Goal: Check status: Check status

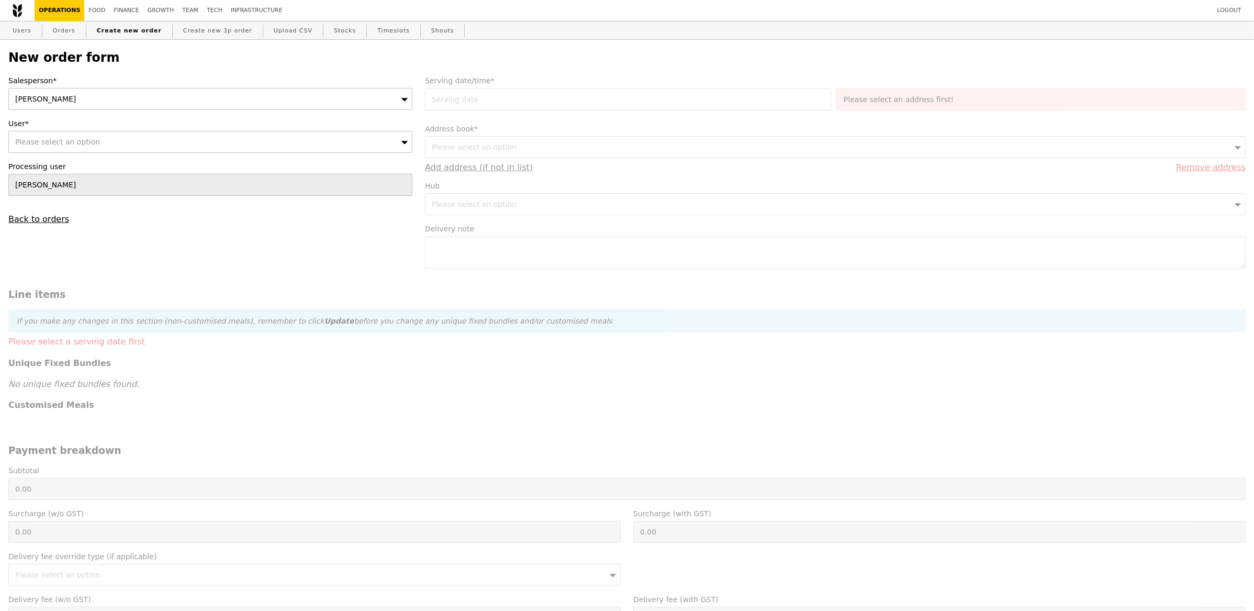
click at [83, 96] on div "[PERSON_NAME]" at bounding box center [210, 99] width 404 height 22
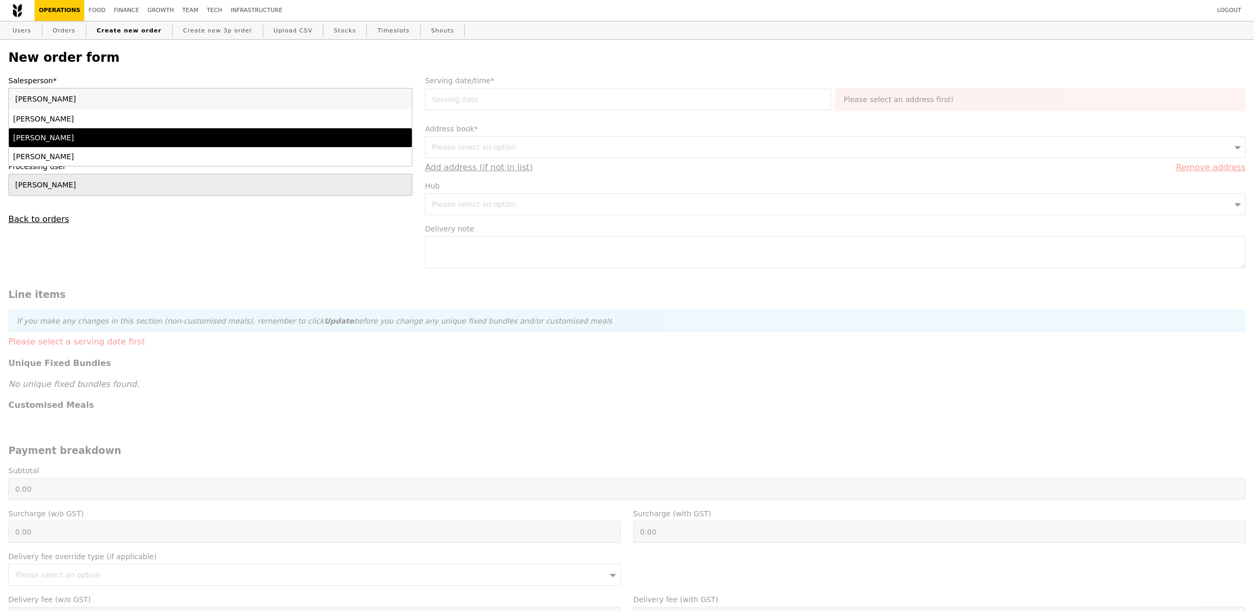
type input "[PERSON_NAME]"
click at [53, 143] on li "[PERSON_NAME]" at bounding box center [210, 137] width 403 height 19
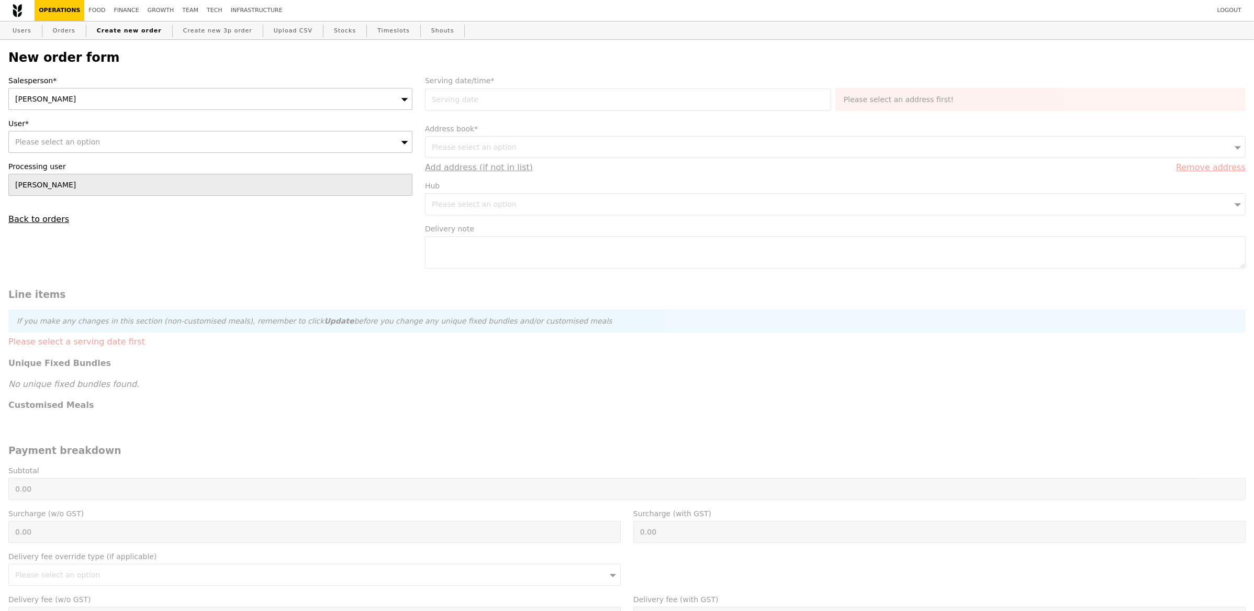
click at [54, 147] on div "Please select an option" at bounding box center [210, 142] width 404 height 22
type input "Confirm"
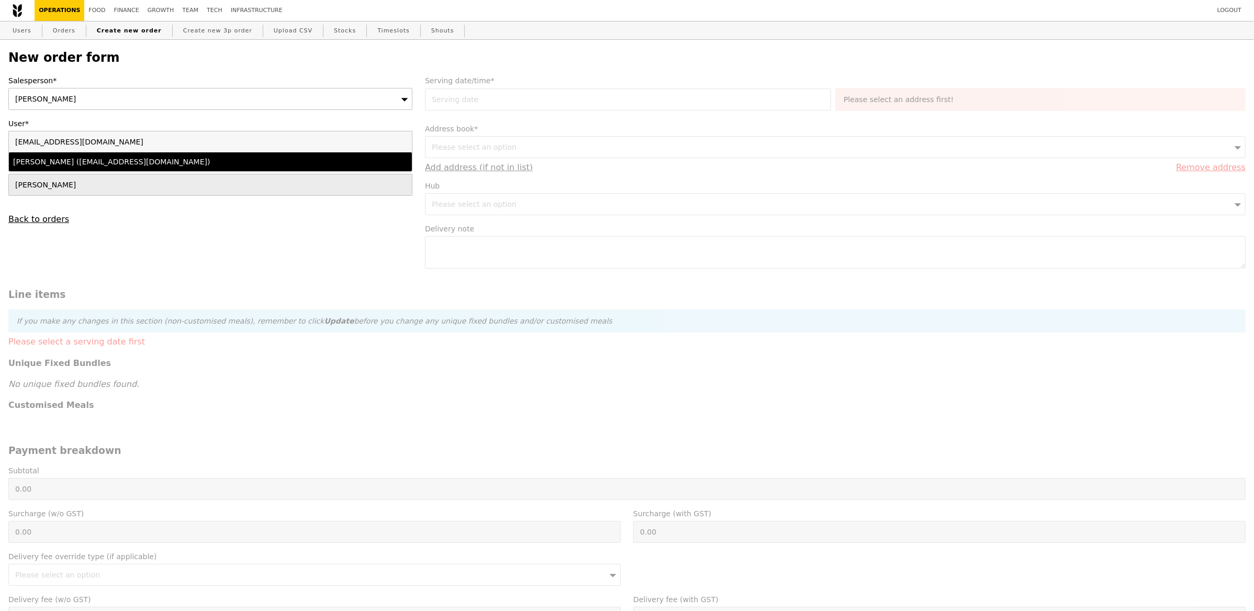
type input "[EMAIL_ADDRESS][DOMAIN_NAME]"
click at [107, 165] on div "[PERSON_NAME] ([EMAIL_ADDRESS][DOMAIN_NAME])" at bounding box center [161, 162] width 296 height 10
type input "Loading..."
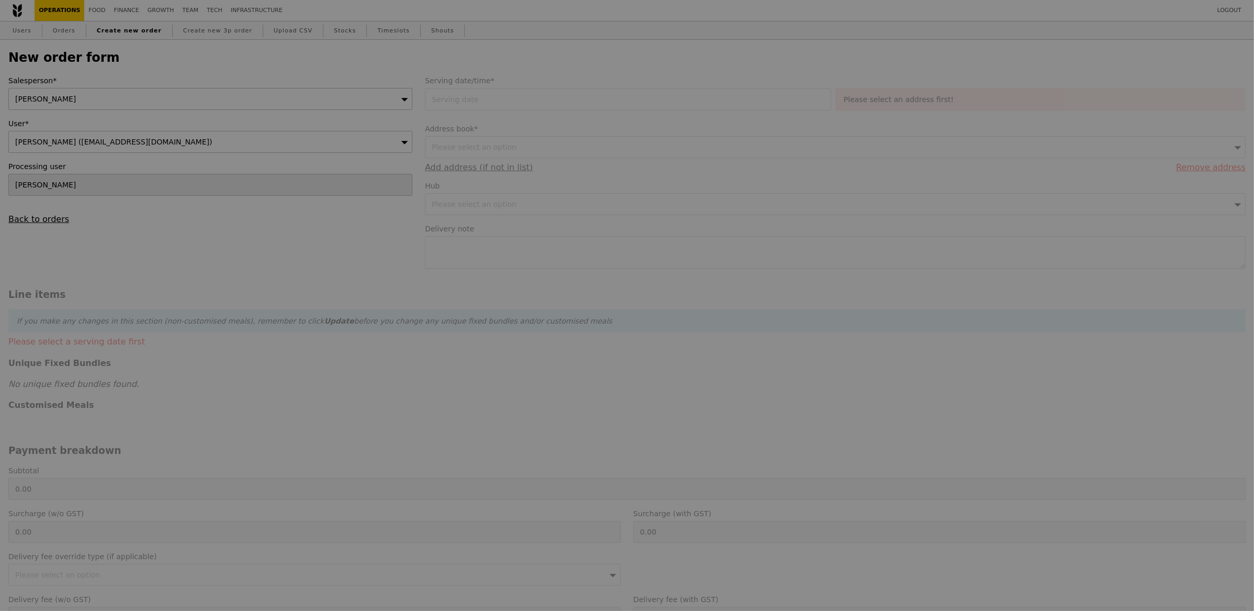
type input "1.79"
type input "1.95"
type input "10.37"
type input "11.30"
type input "13.25"
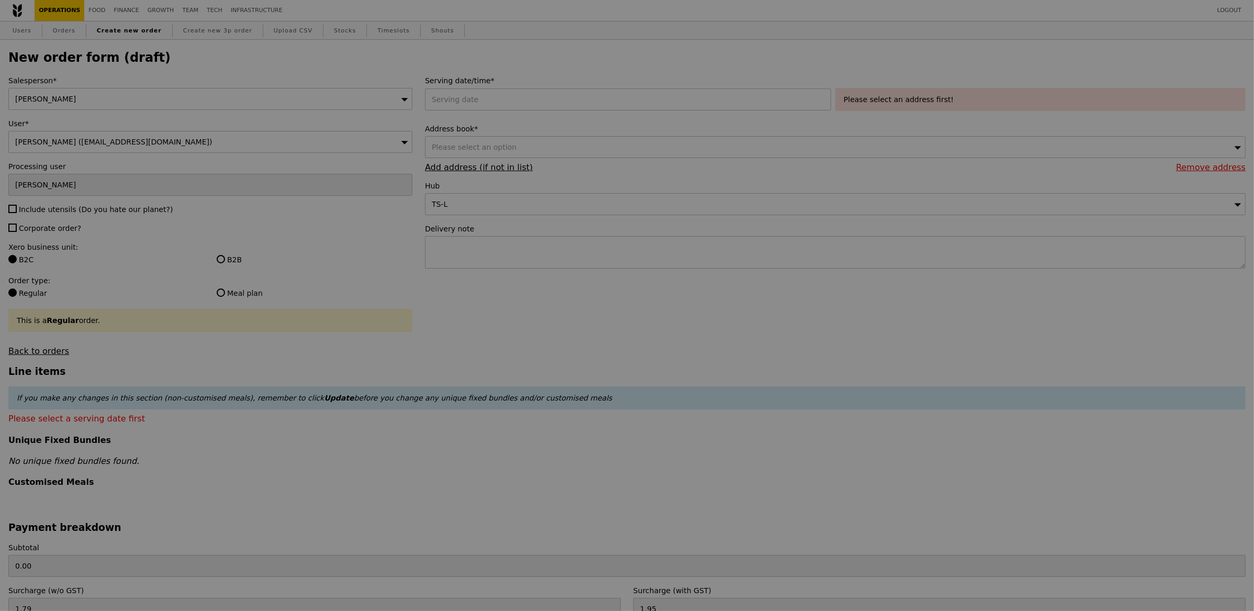
type input "Confirm"
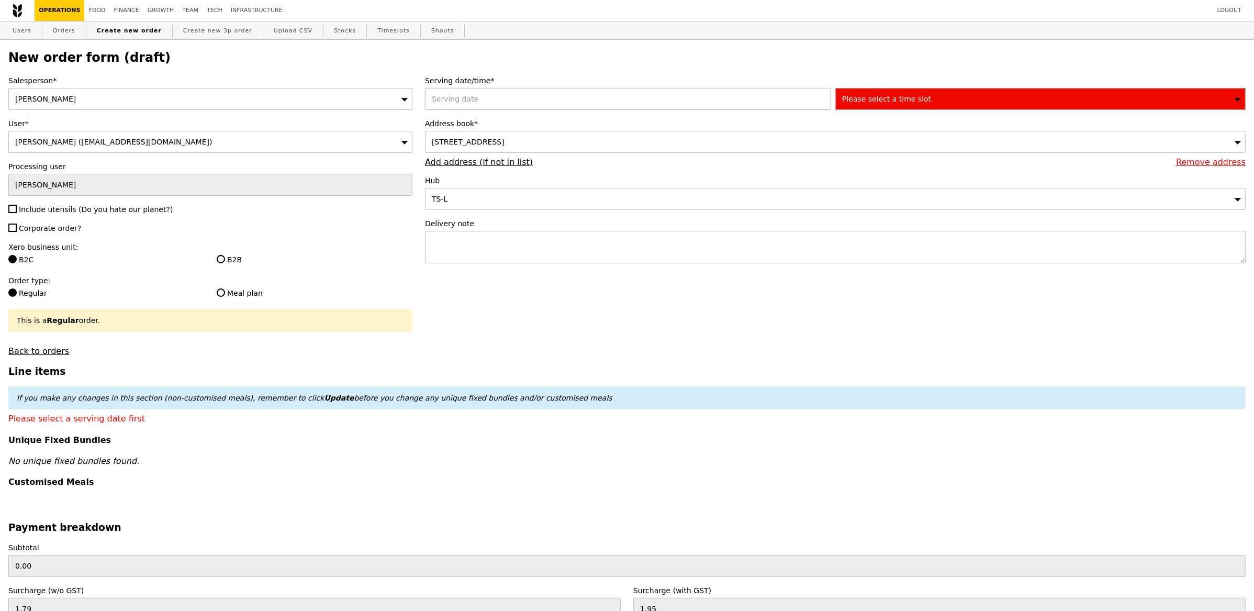
click at [533, 100] on div at bounding box center [630, 99] width 410 height 22
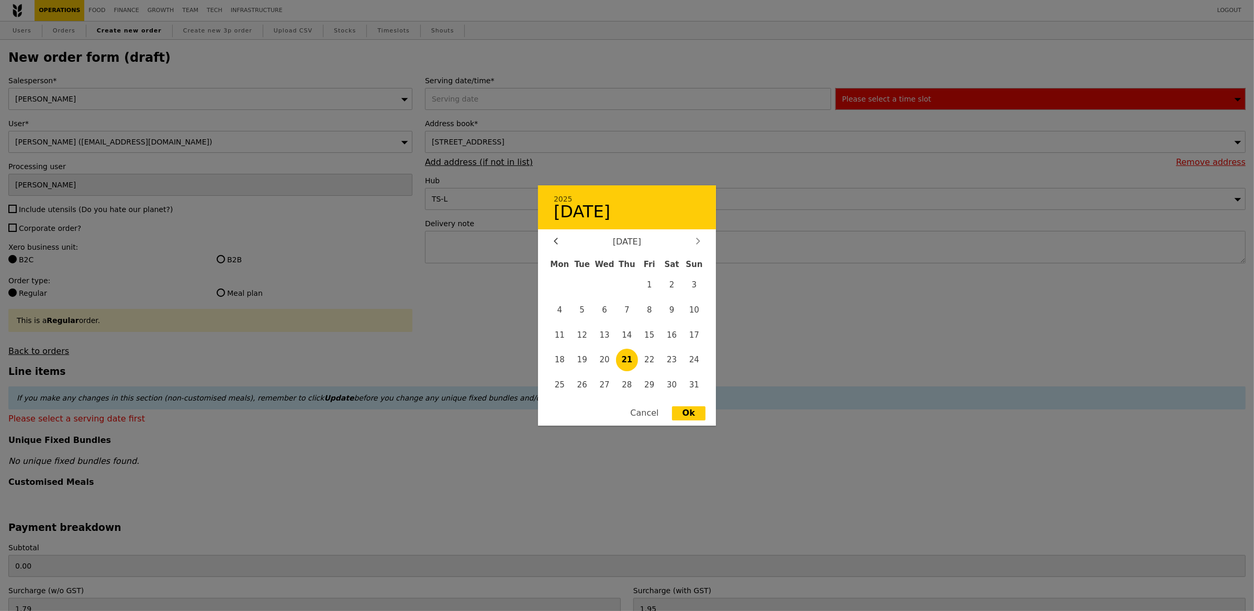
click at [699, 242] on icon at bounding box center [698, 241] width 4 height 7
click at [608, 287] on span "3" at bounding box center [605, 285] width 23 height 23
type input "[DATE]"
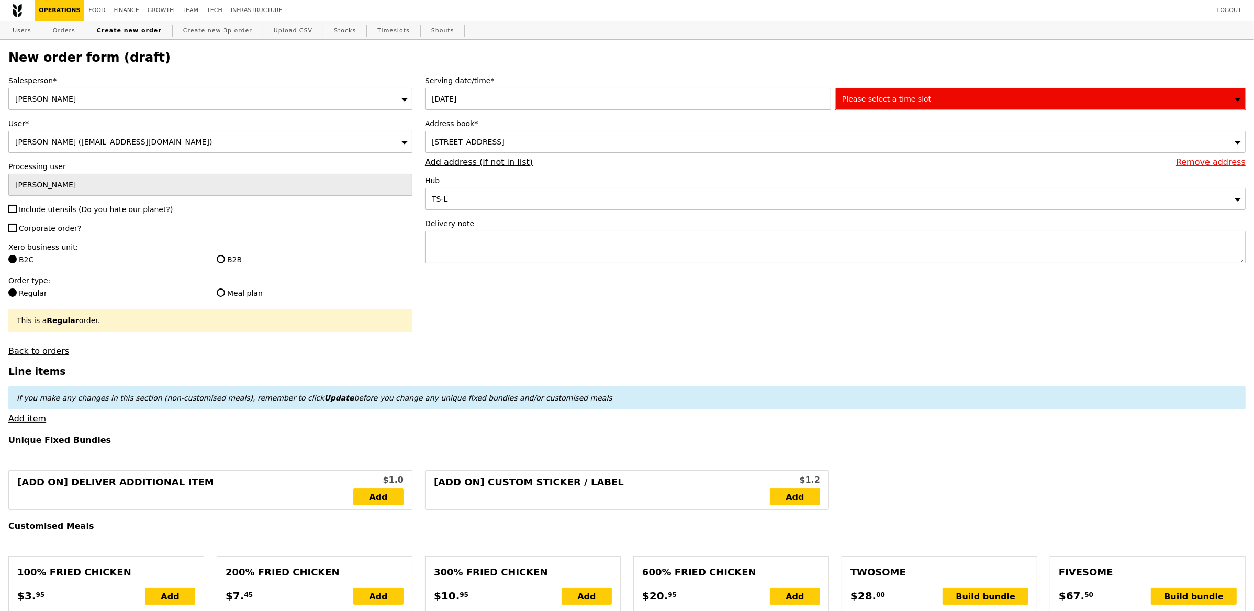
click at [860, 97] on span "Please select a time slot" at bounding box center [886, 99] width 89 height 8
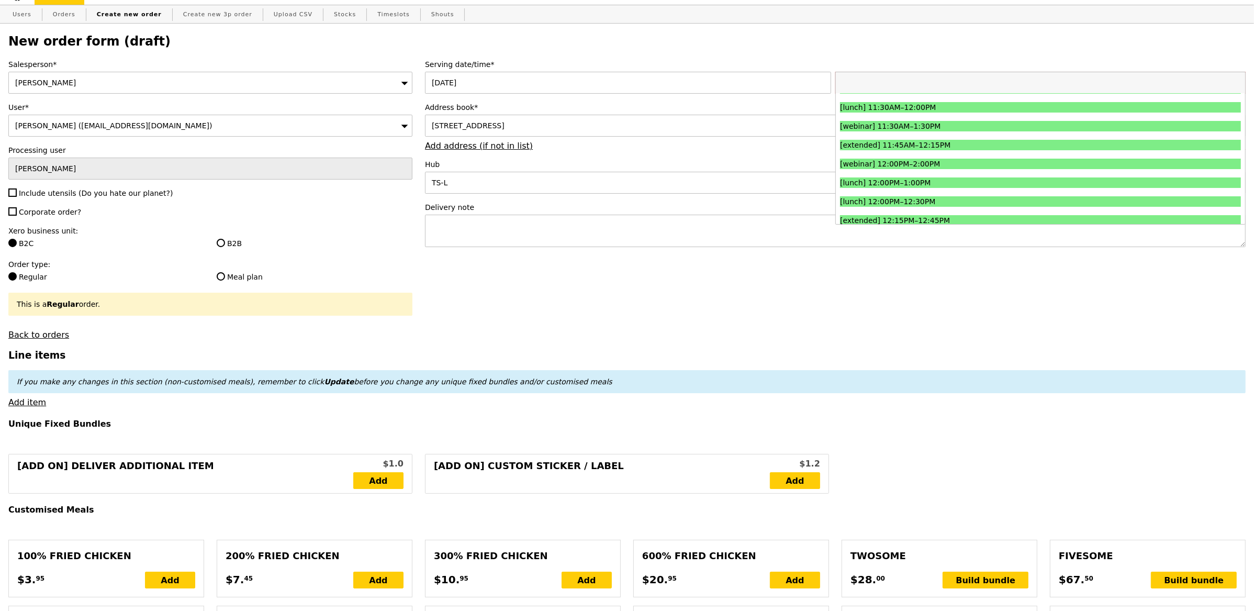
scroll to position [375, 0]
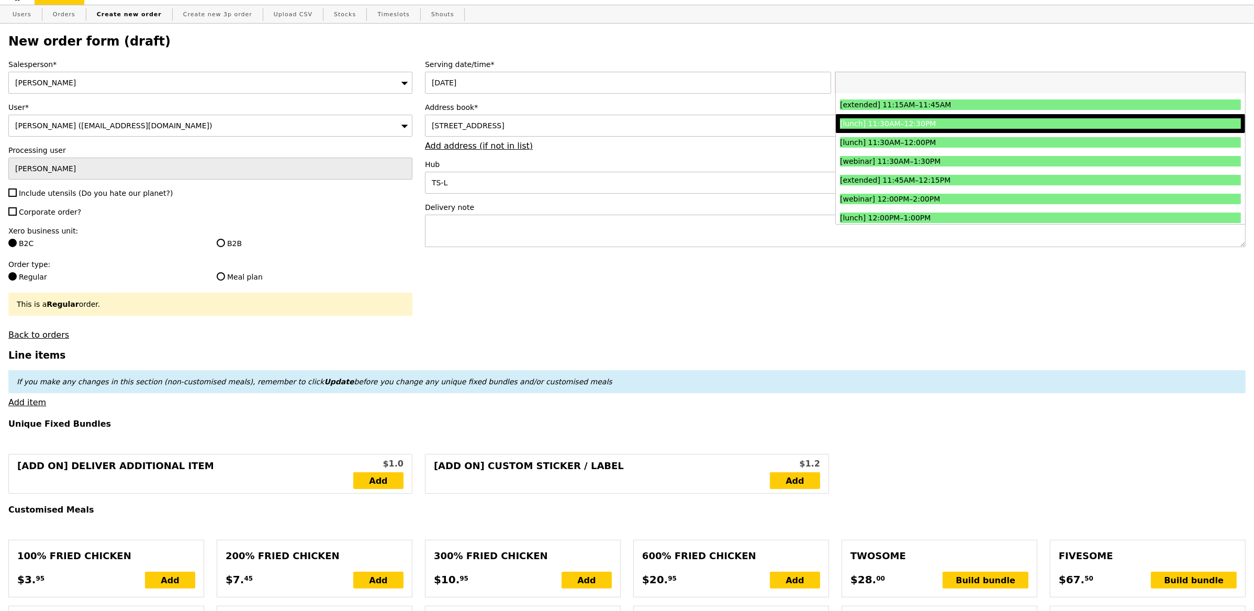
click at [933, 126] on div "[lunch] 11:30AM–12:30PM" at bounding box center [990, 123] width 301 height 10
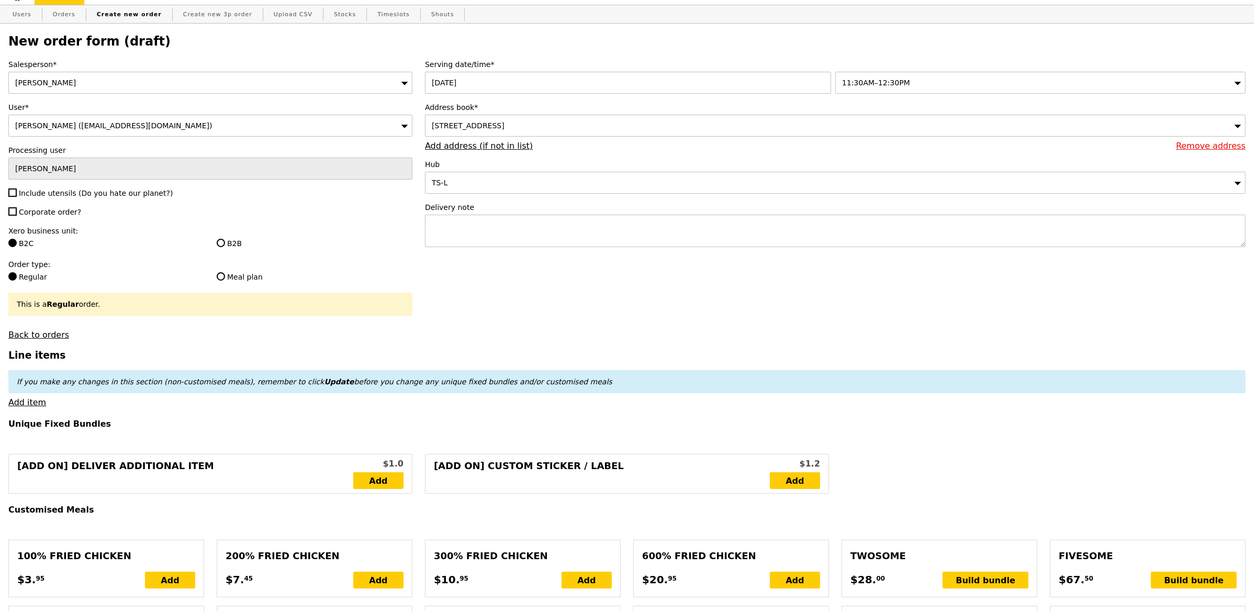
type input "Confirm"
click at [39, 196] on span "Include utensils (Do you hate our planet?)" at bounding box center [96, 193] width 154 height 8
click at [17, 196] on input "Include utensils (Do you hate our planet?)" at bounding box center [12, 192] width 8 height 8
checkbox input "true"
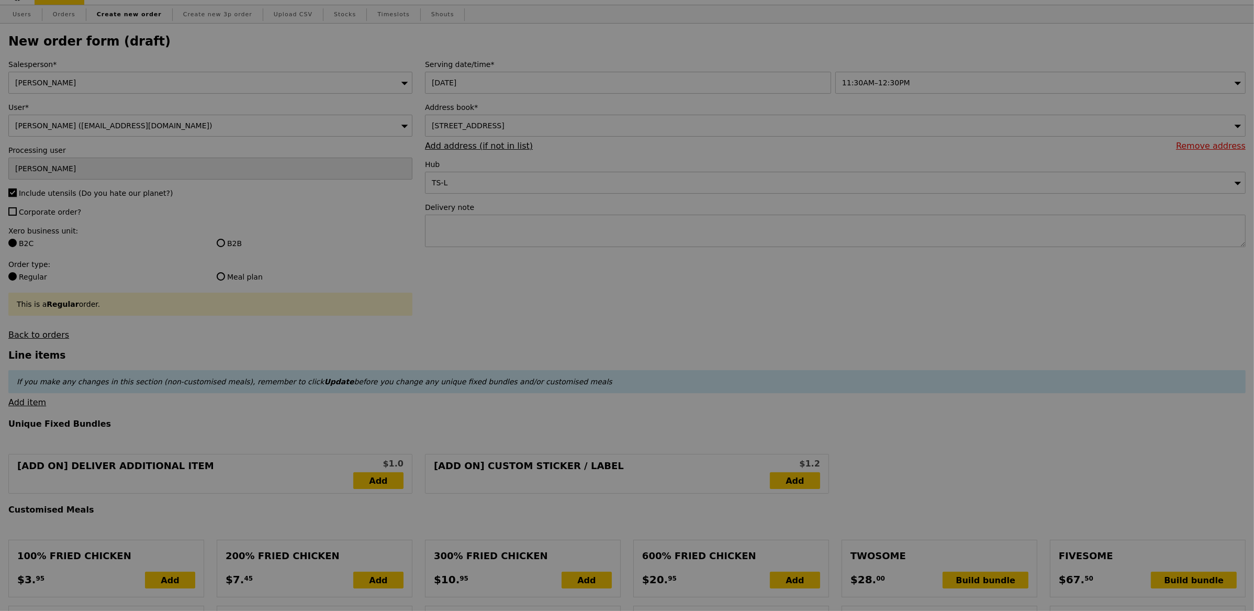
type input "Confirm"
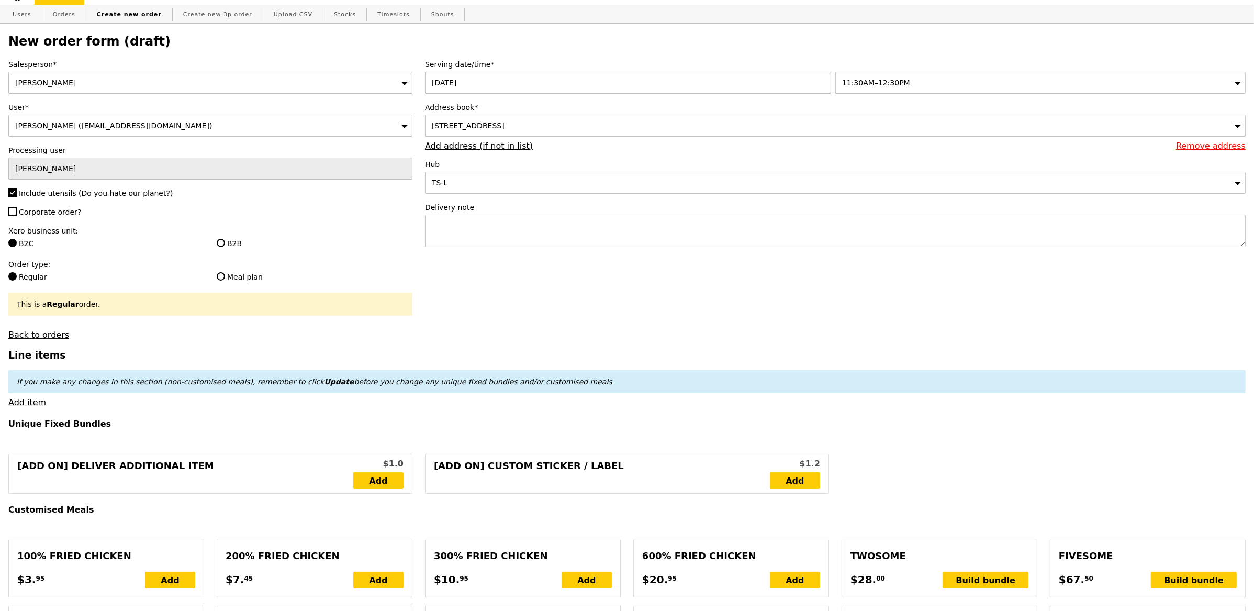
drag, startPoint x: 41, startPoint y: 213, endPoint x: 47, endPoint y: 218, distance: 7.8
click at [41, 213] on span "Corporate order?" at bounding box center [50, 212] width 62 height 8
click at [17, 213] on input "Corporate order?" at bounding box center [12, 211] width 8 height 8
checkbox input "true"
click at [233, 243] on label "B2B" at bounding box center [315, 243] width 196 height 10
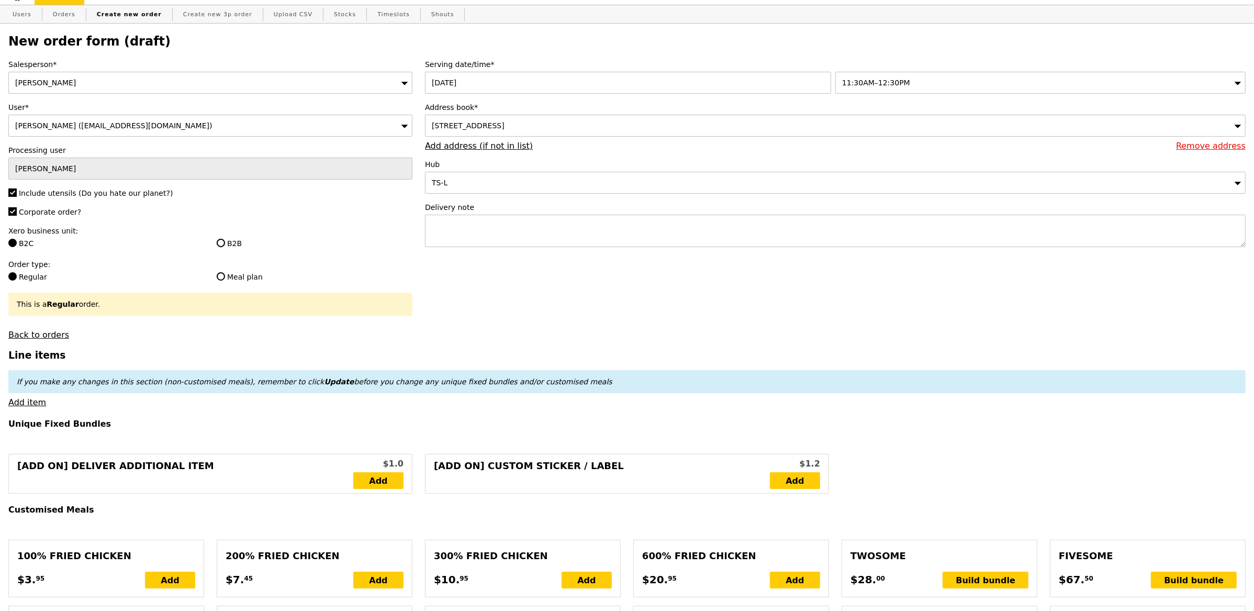
click at [225, 243] on input "B2B" at bounding box center [221, 243] width 8 height 8
radio input "true"
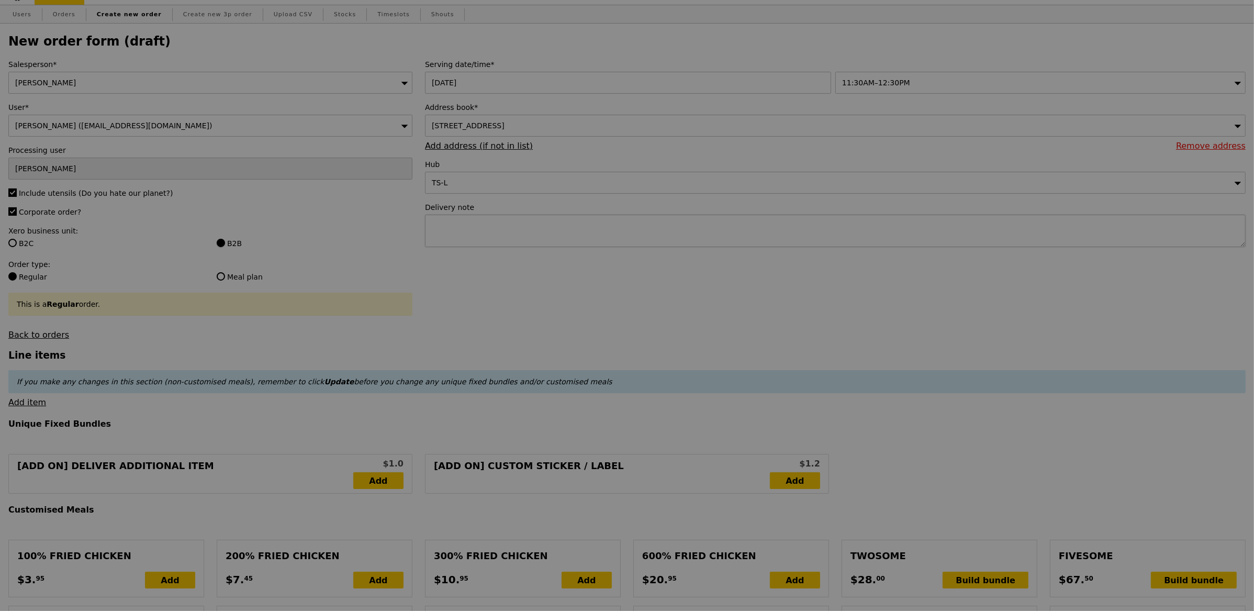
type input "Confirm"
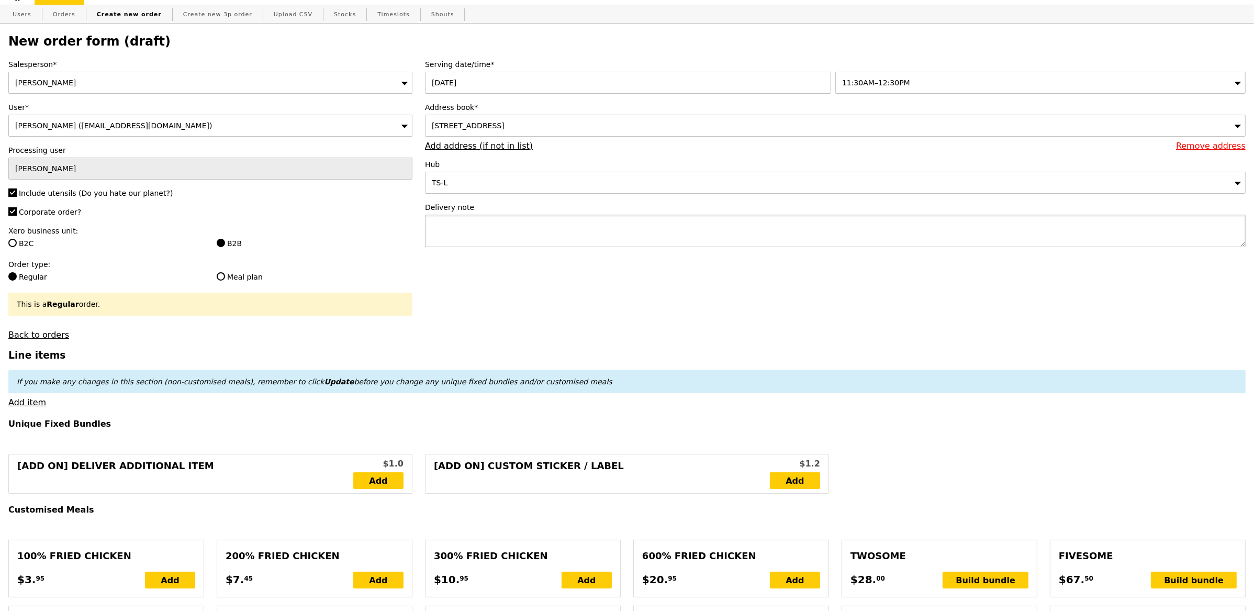
click at [507, 235] on textarea at bounding box center [835, 231] width 821 height 32
click at [32, 405] on link "Add item" at bounding box center [27, 402] width 38 height 10
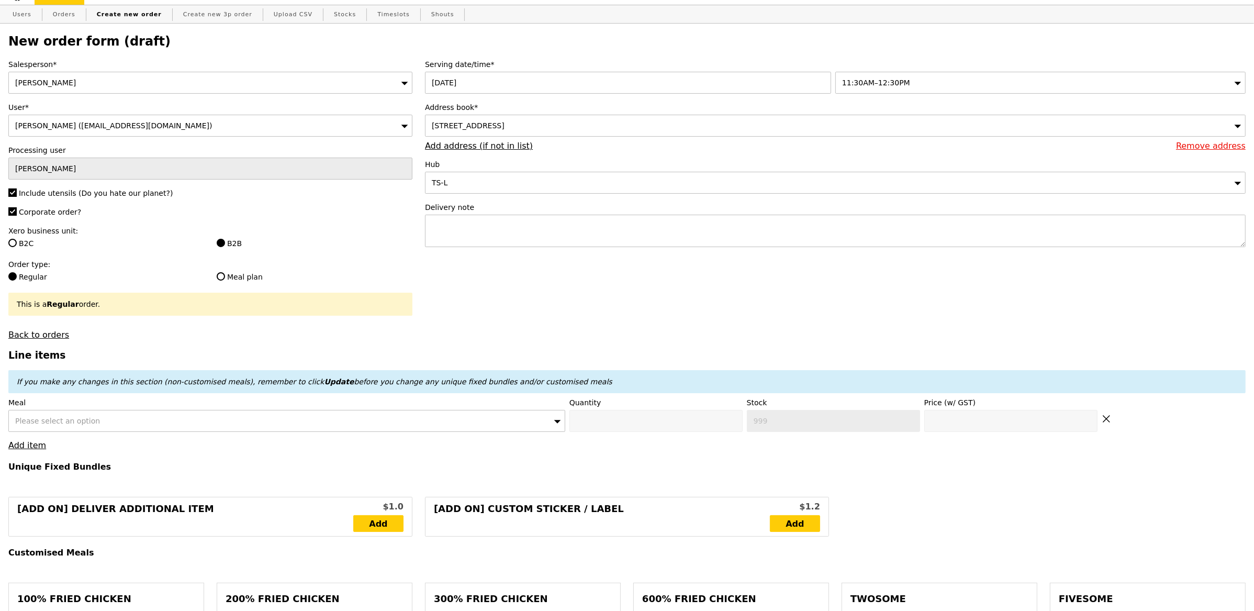
click at [108, 421] on div "Please select an option" at bounding box center [286, 421] width 557 height 22
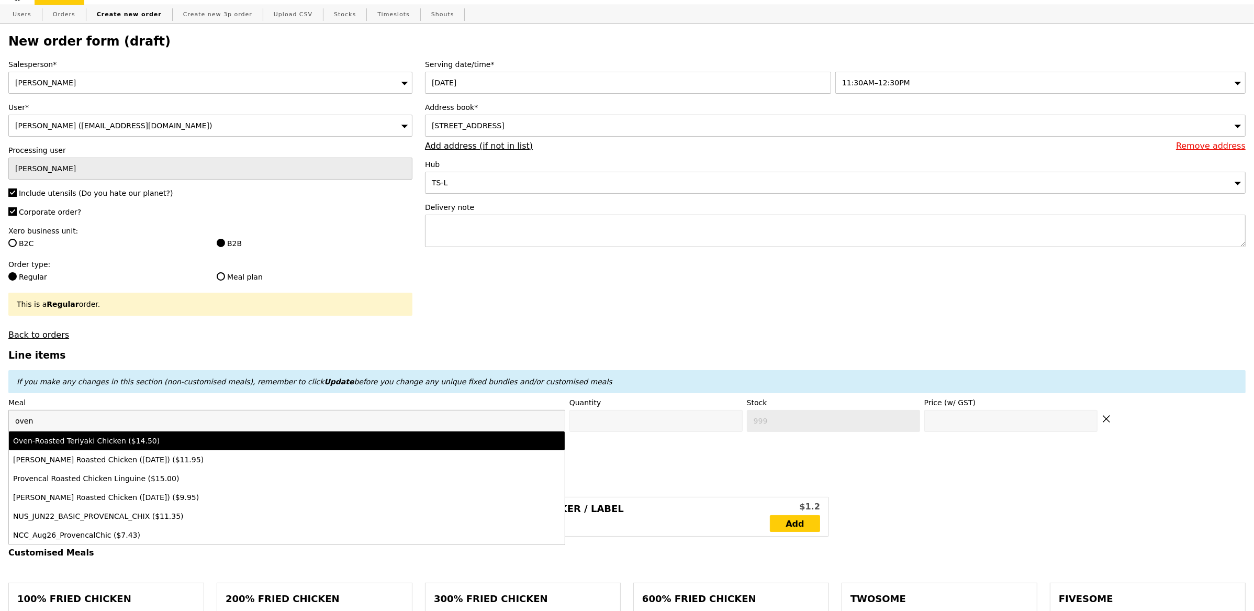
type input "oven"
click at [191, 448] on li "Oven‑Roasted Teriyaki Chicken ($14.50)" at bounding box center [287, 440] width 556 height 19
type input "Confirm anyway"
type input "0"
type input "500"
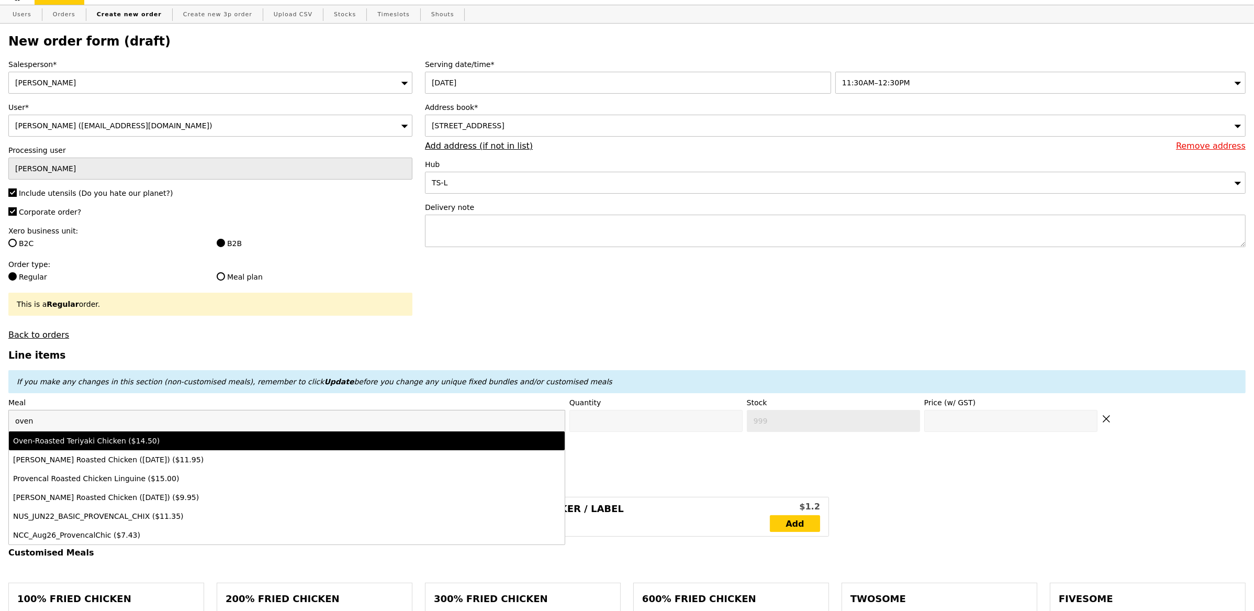
type input "14.5"
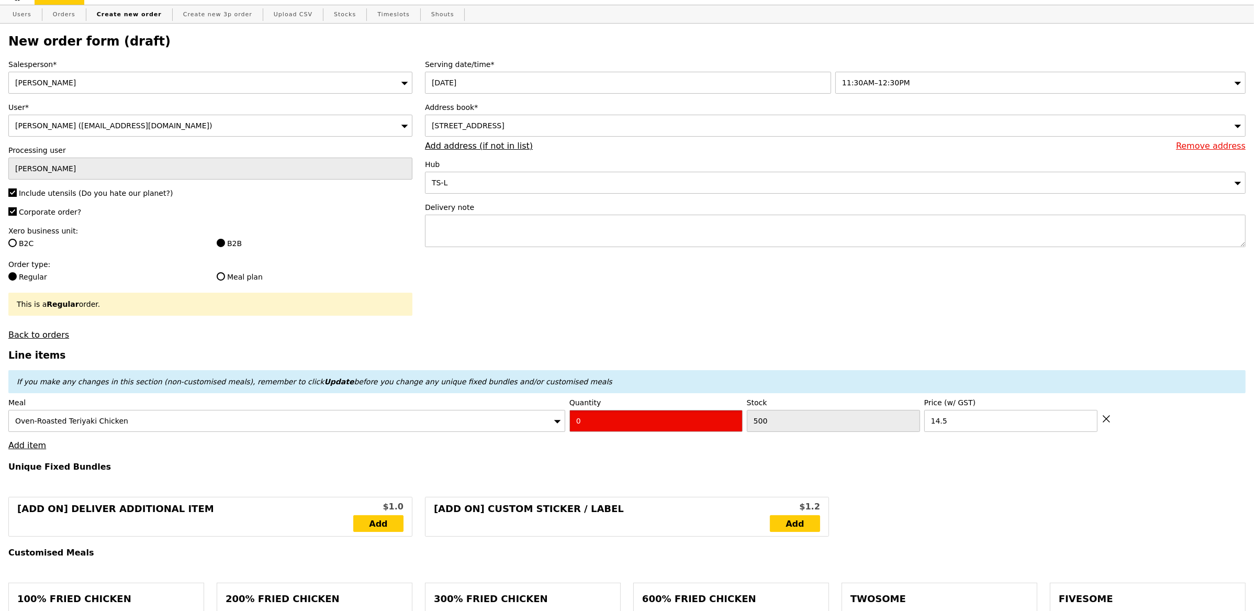
click at [625, 430] on input "0" at bounding box center [656, 421] width 173 height 22
type input "Confirm"
type input "10"
click at [23, 448] on link "Add item" at bounding box center [27, 445] width 38 height 10
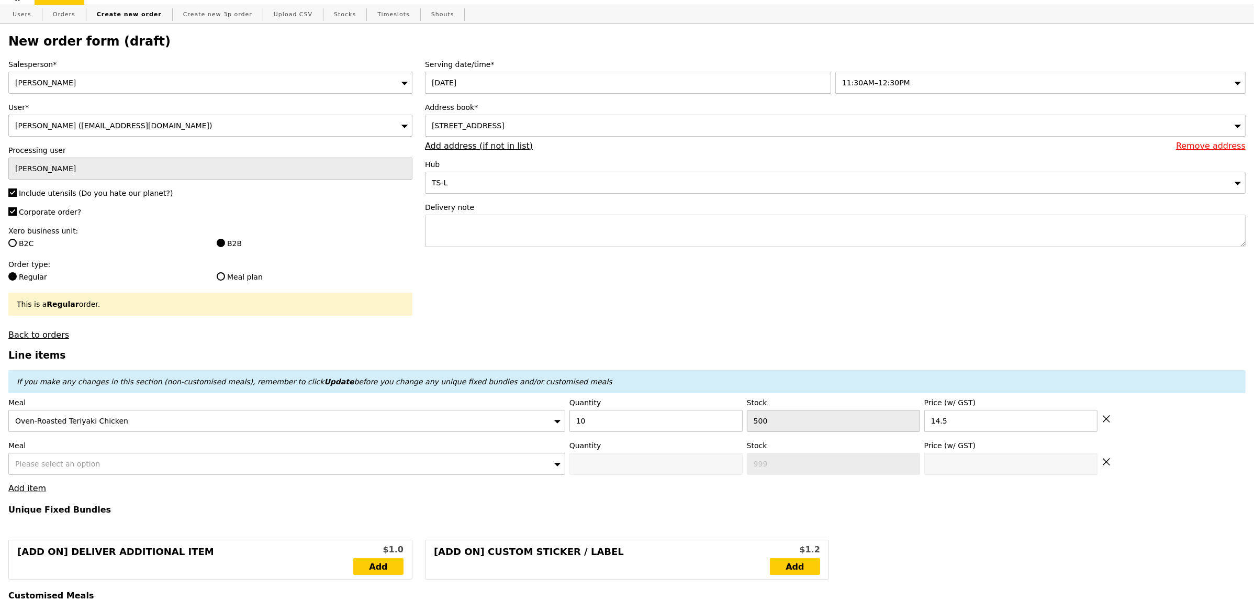
type input "Loading..."
type input "145.00"
type input "3.62"
type input "3.95"
type input "150.90"
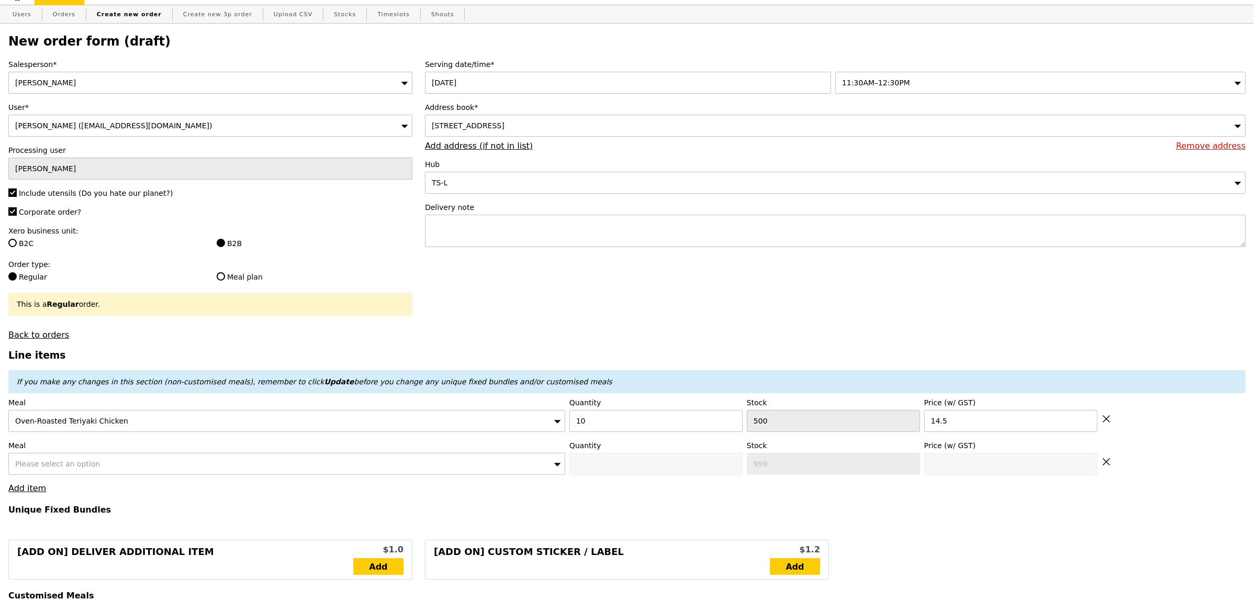
click at [41, 462] on span "Please select an option" at bounding box center [57, 464] width 85 height 8
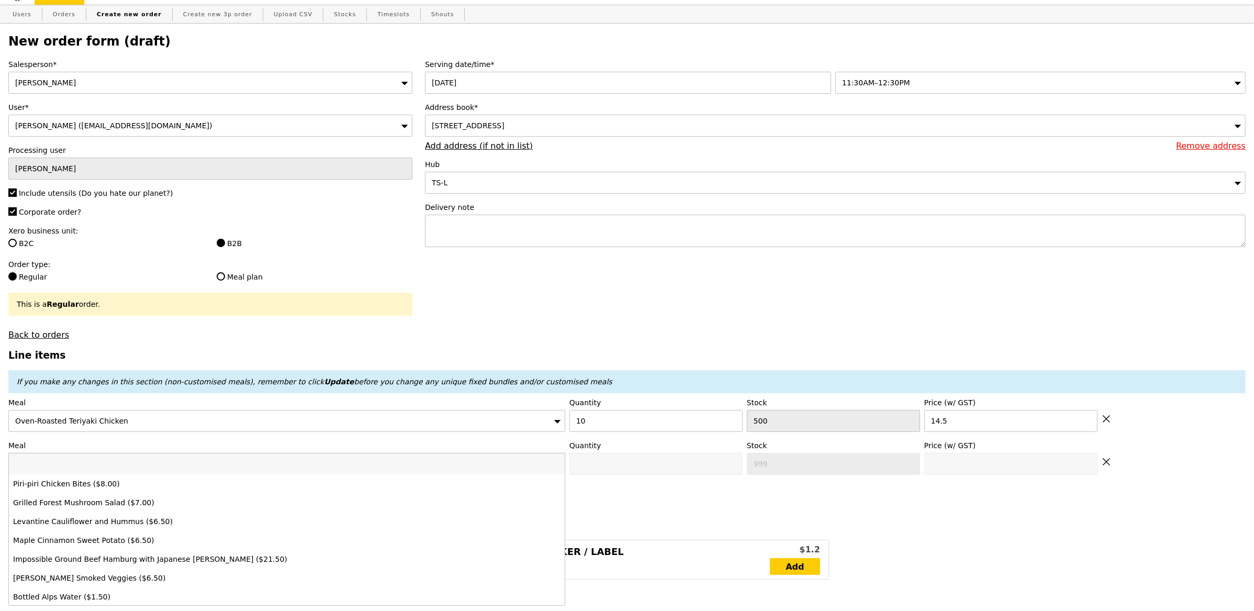
type input "Confirm"
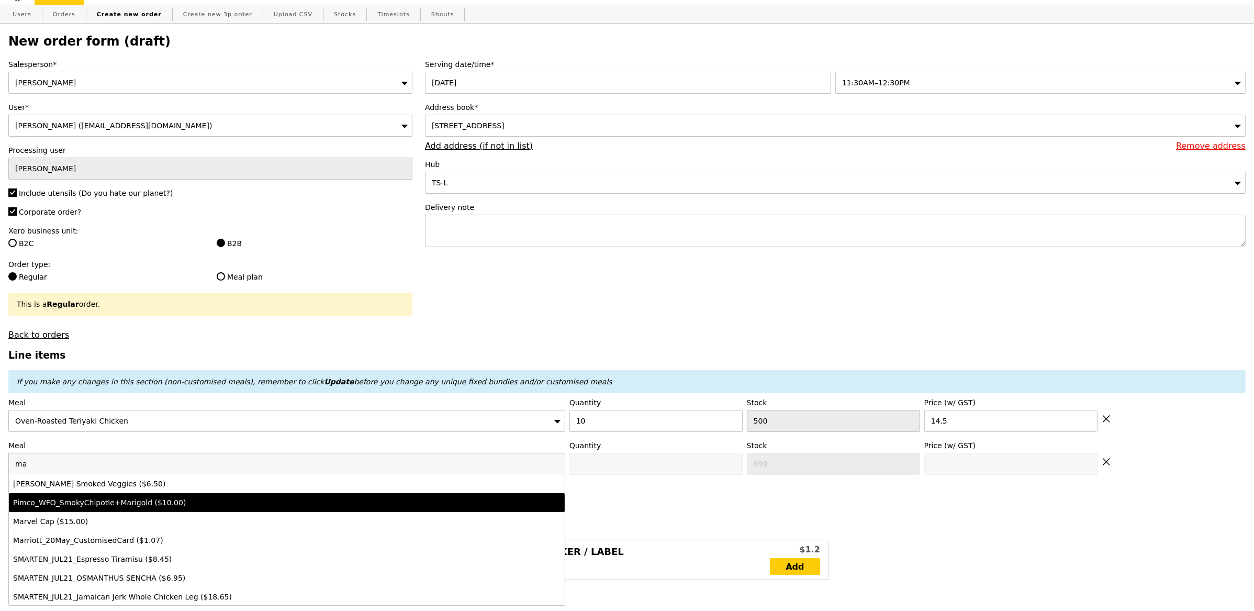
type input "m"
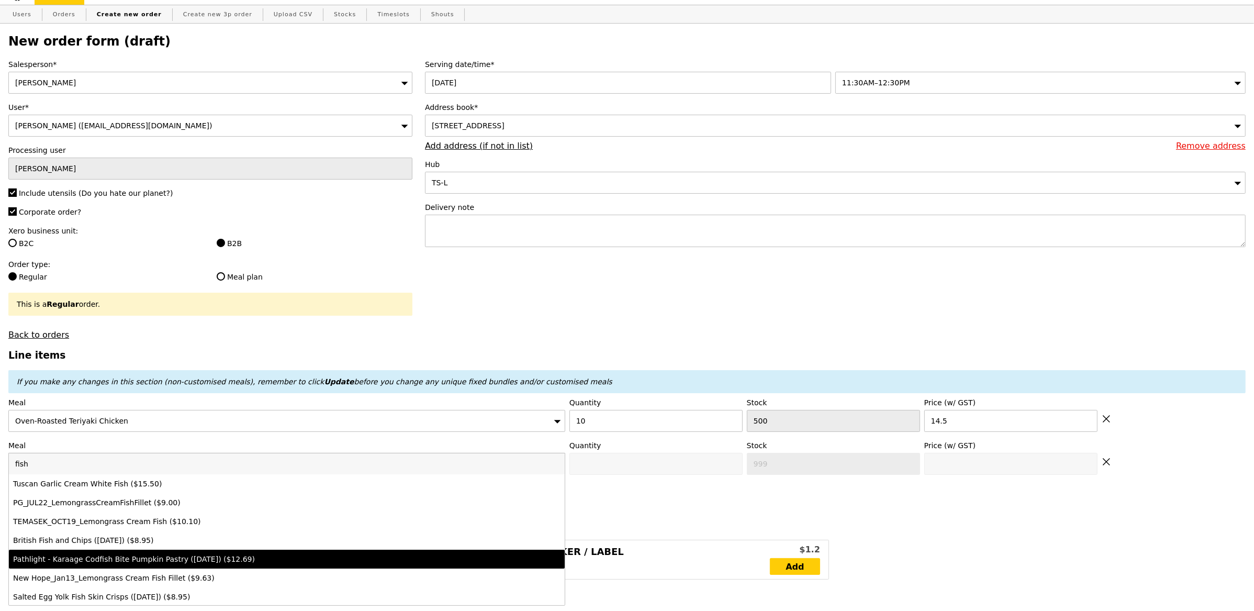
scroll to position [245, 0]
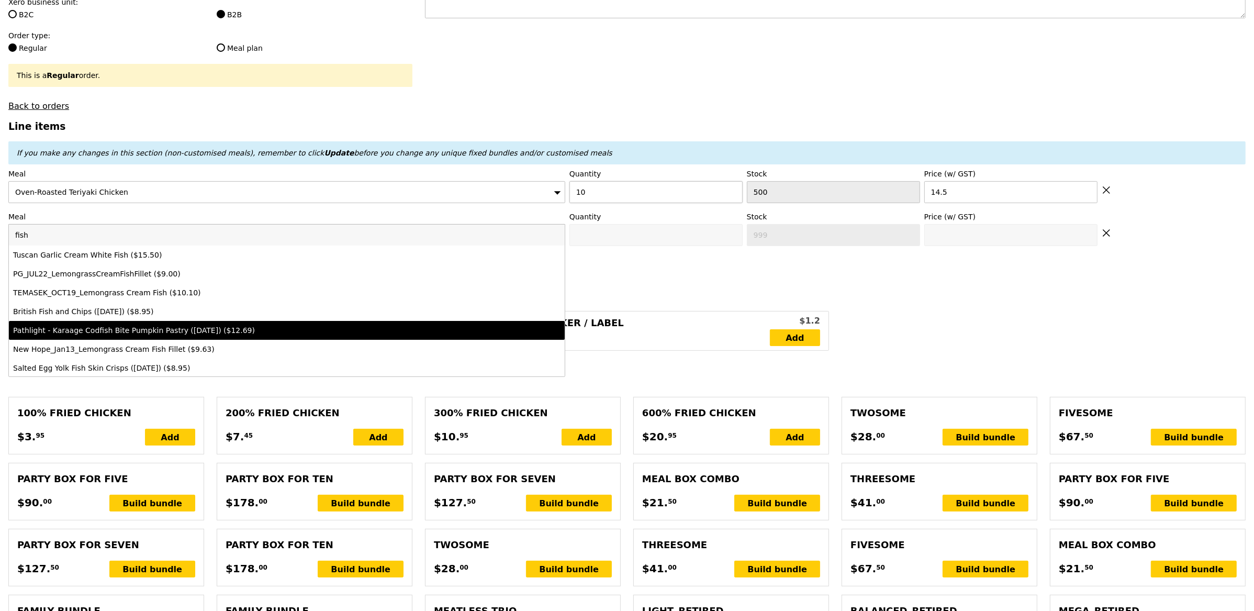
type input "fish"
type input "11"
click at [730, 190] on input "11" at bounding box center [656, 192] width 173 height 22
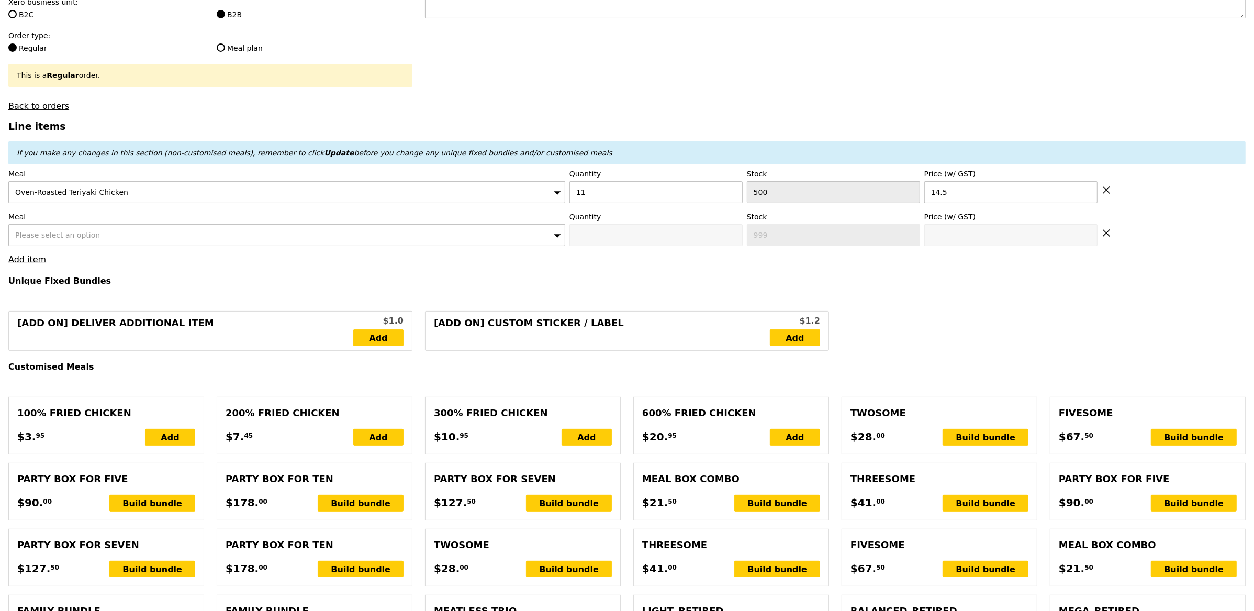
click at [1113, 195] on div "Meal Oven‑Roasted Teriyaki Chicken Quantity 11 Stock 500 Price (w/ GST) 14.5" at bounding box center [627, 186] width 1238 height 35
click at [1112, 192] on div "Meal Oven‑Roasted Teriyaki Chicken Quantity 11 Stock 500 Price (w/ GST) 14.5" at bounding box center [627, 186] width 1238 height 35
type input "Loading..."
click at [1110, 191] on icon at bounding box center [1106, 189] width 9 height 9
type input "999"
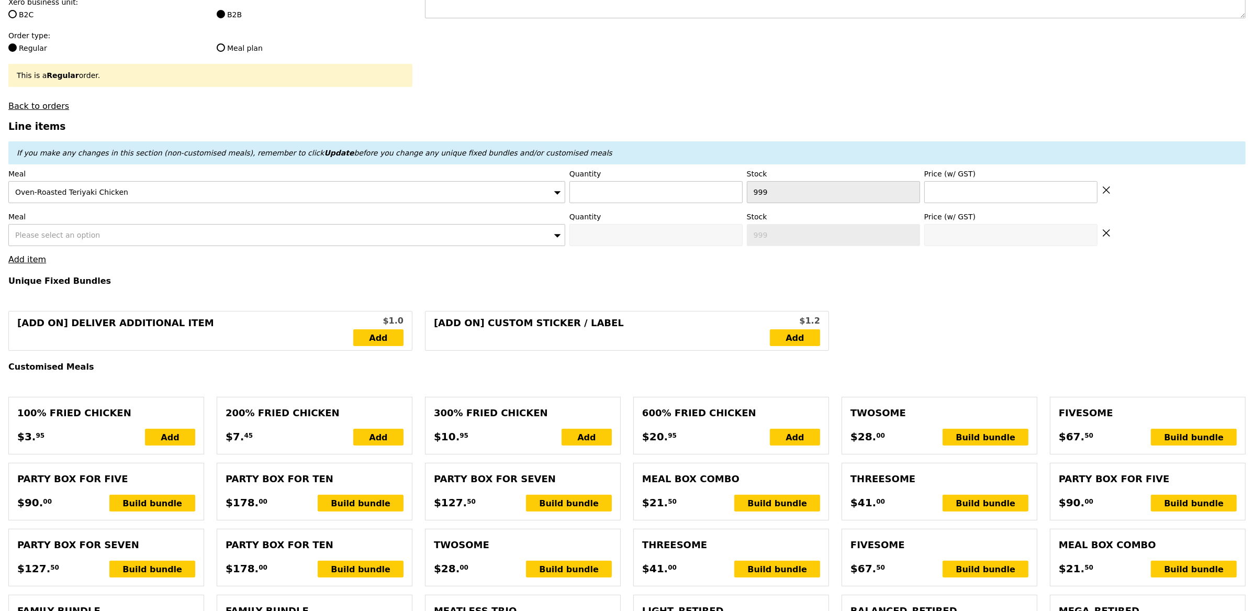
type input "159.50"
type input "165.40"
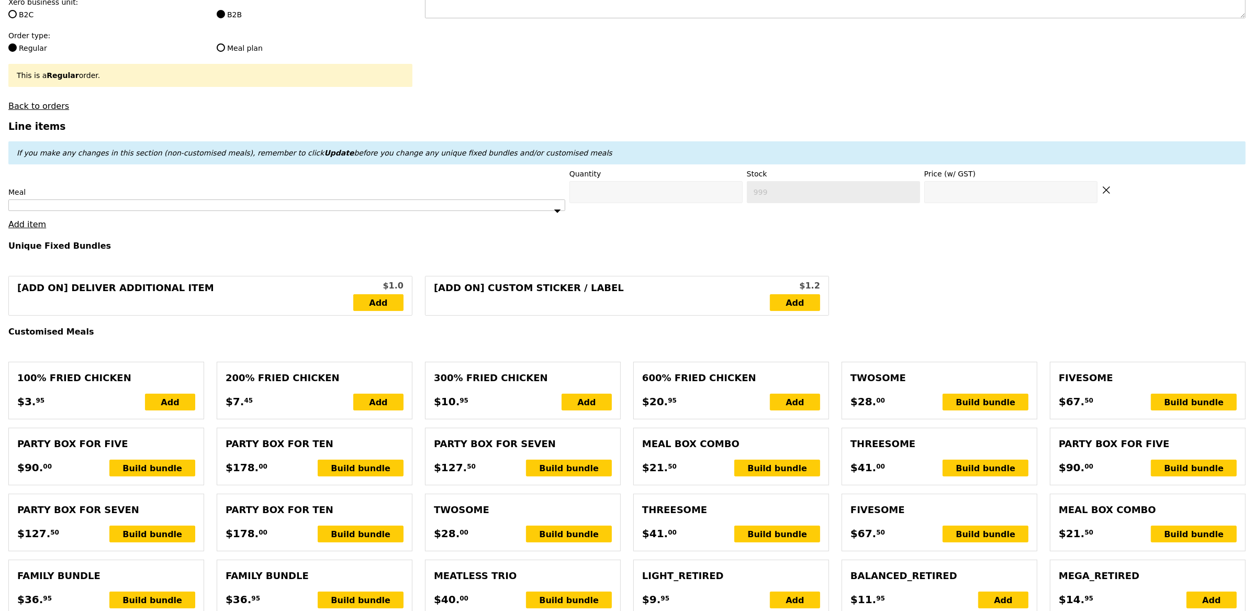
type input "0.00"
type input "10.37"
type input "11.30"
type input "13.25"
drag, startPoint x: 1103, startPoint y: 191, endPoint x: 1097, endPoint y: 208, distance: 18.9
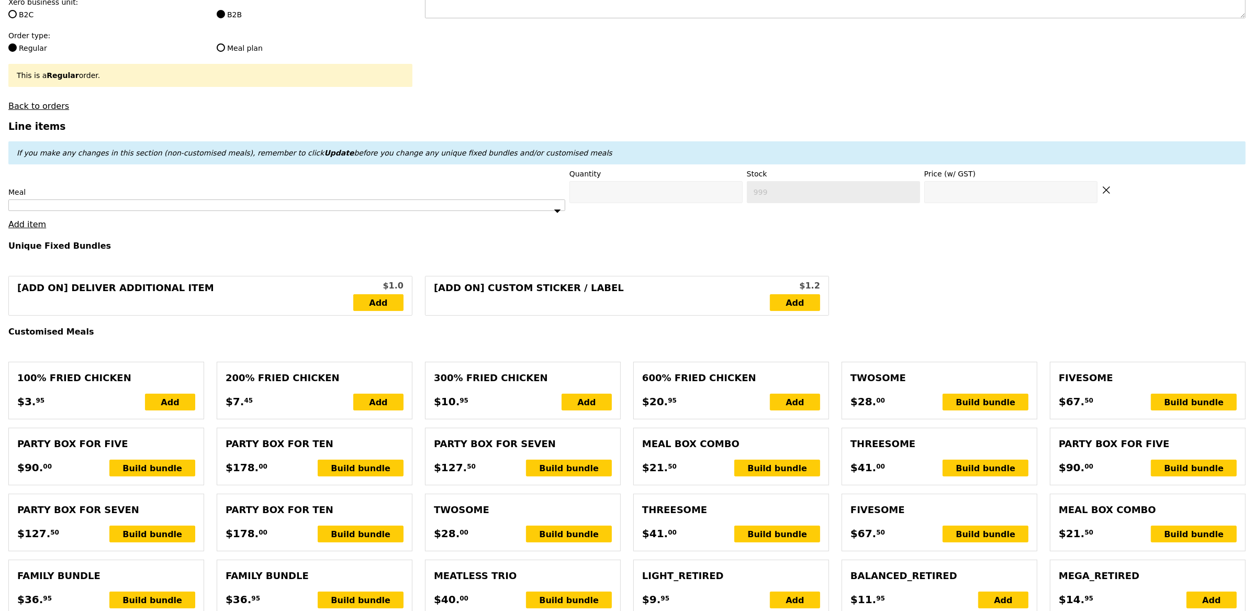
click at [1104, 191] on icon at bounding box center [1106, 189] width 9 height 9
type input "Confirm"
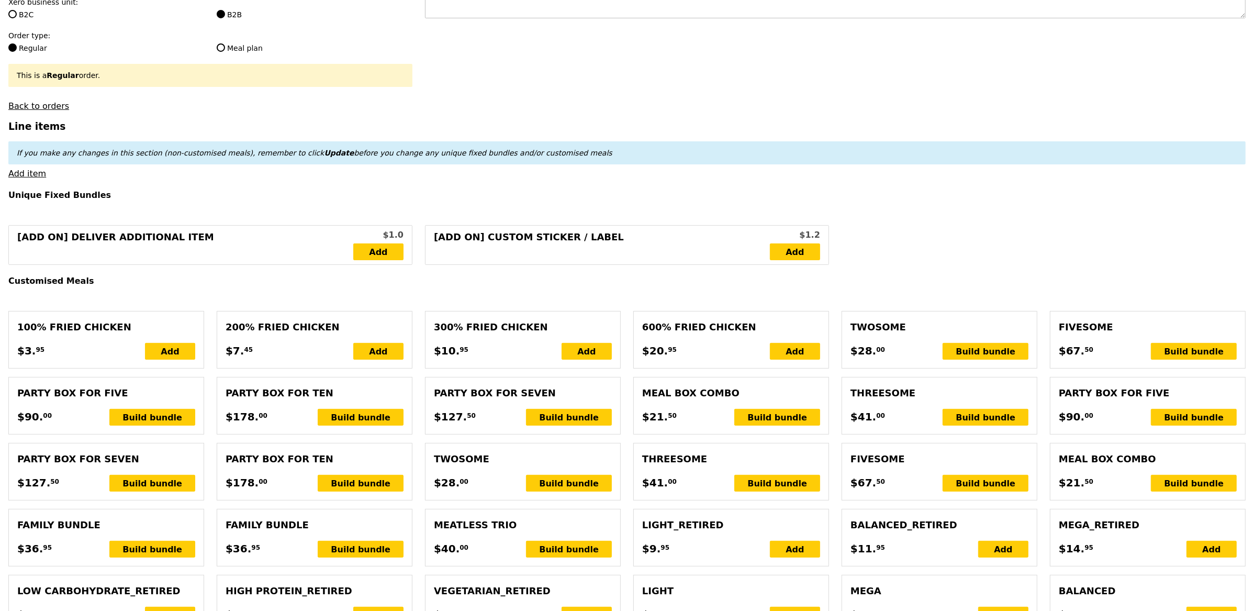
scroll to position [0, 0]
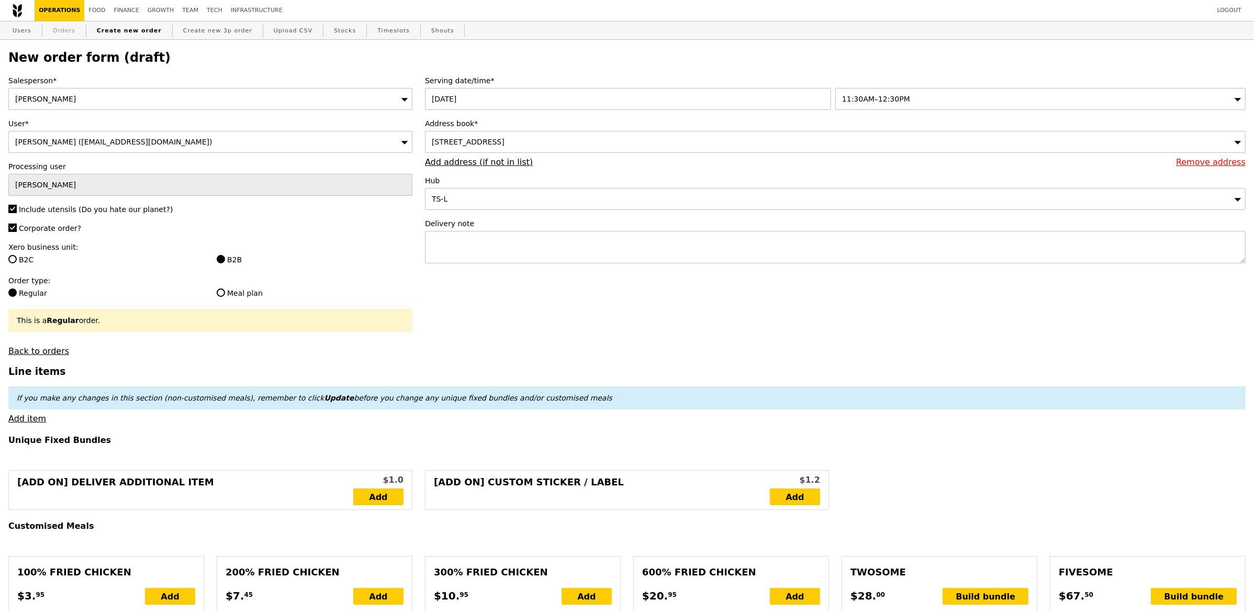
click at [57, 28] on link "Orders" at bounding box center [64, 30] width 31 height 19
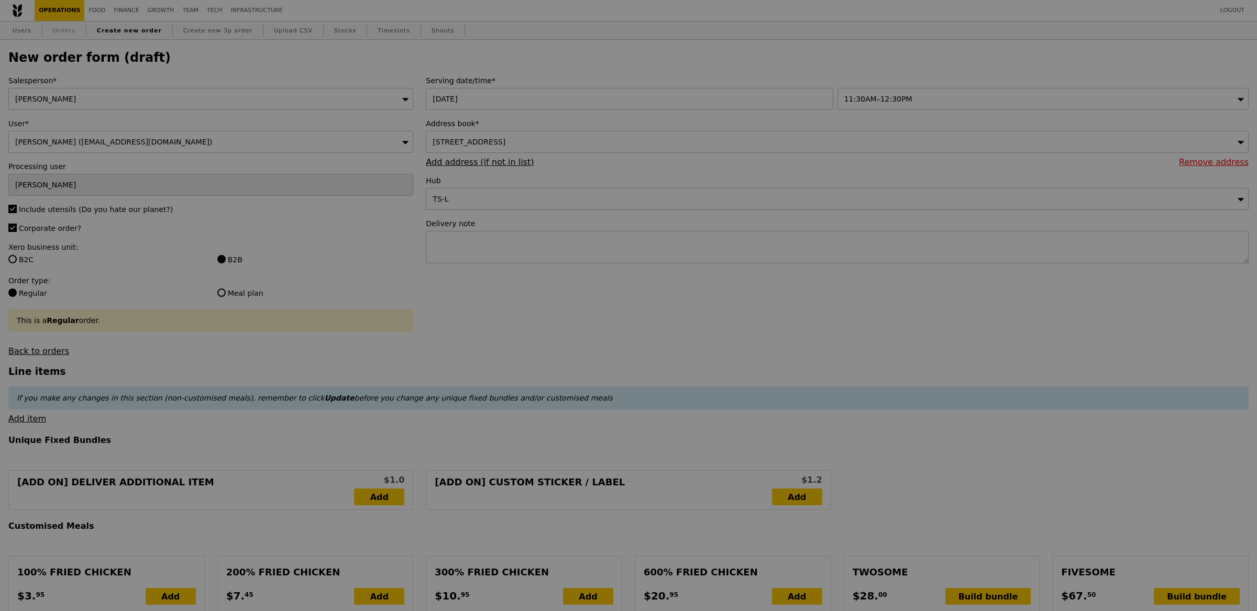
select select "100"
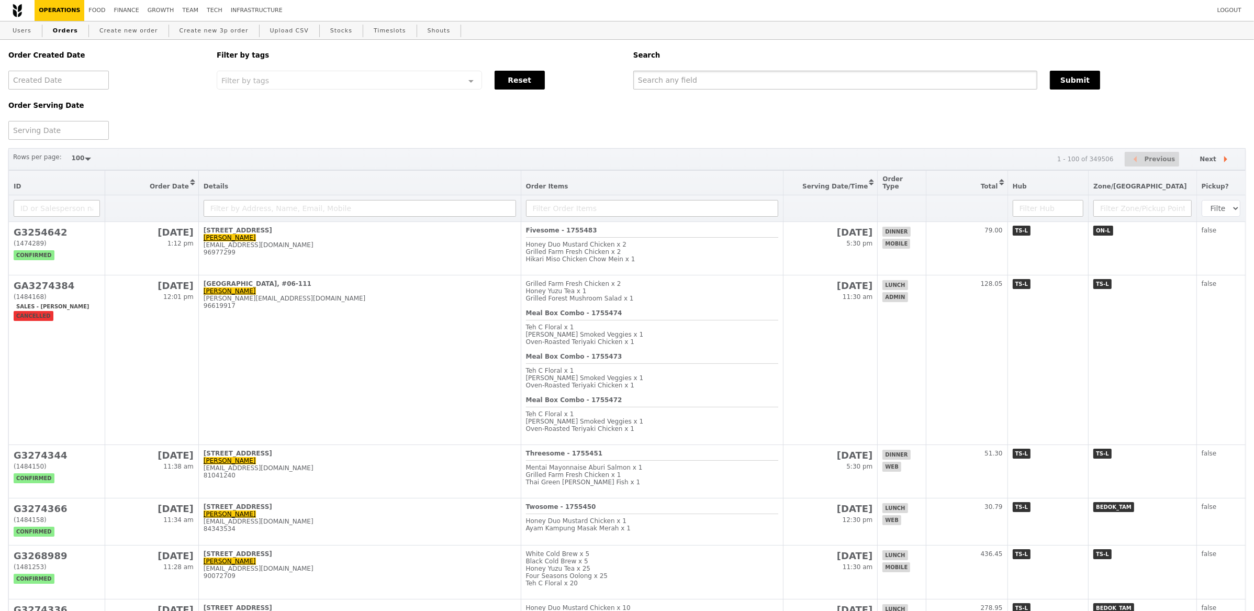
click at [828, 80] on input "text" at bounding box center [836, 80] width 404 height 19
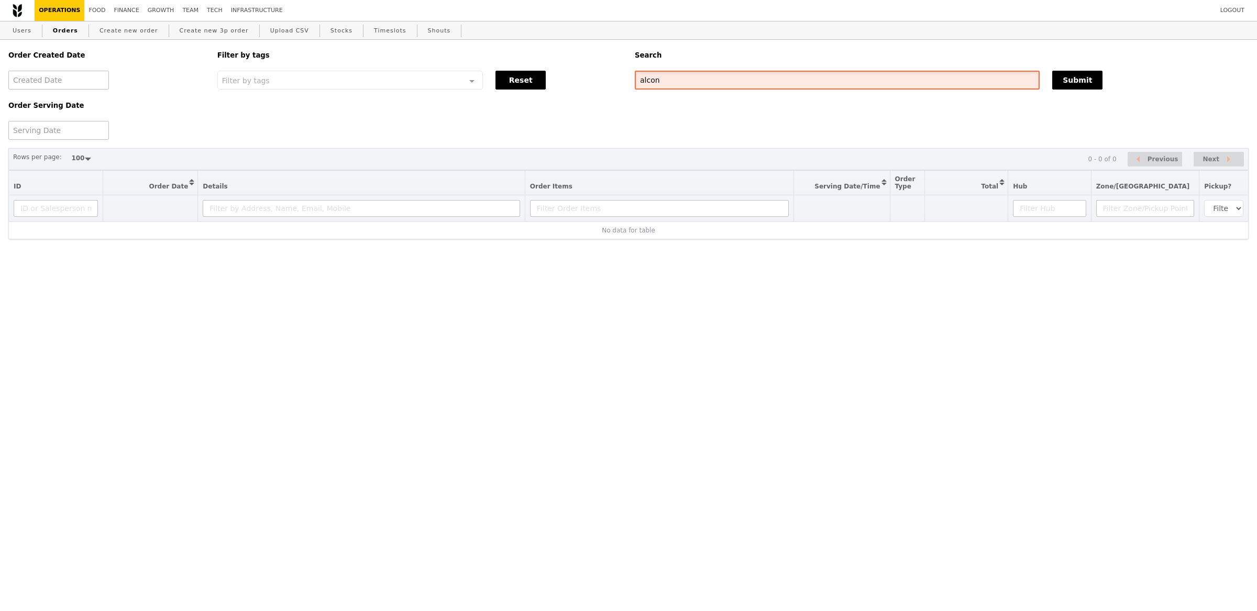
type input "alcon"
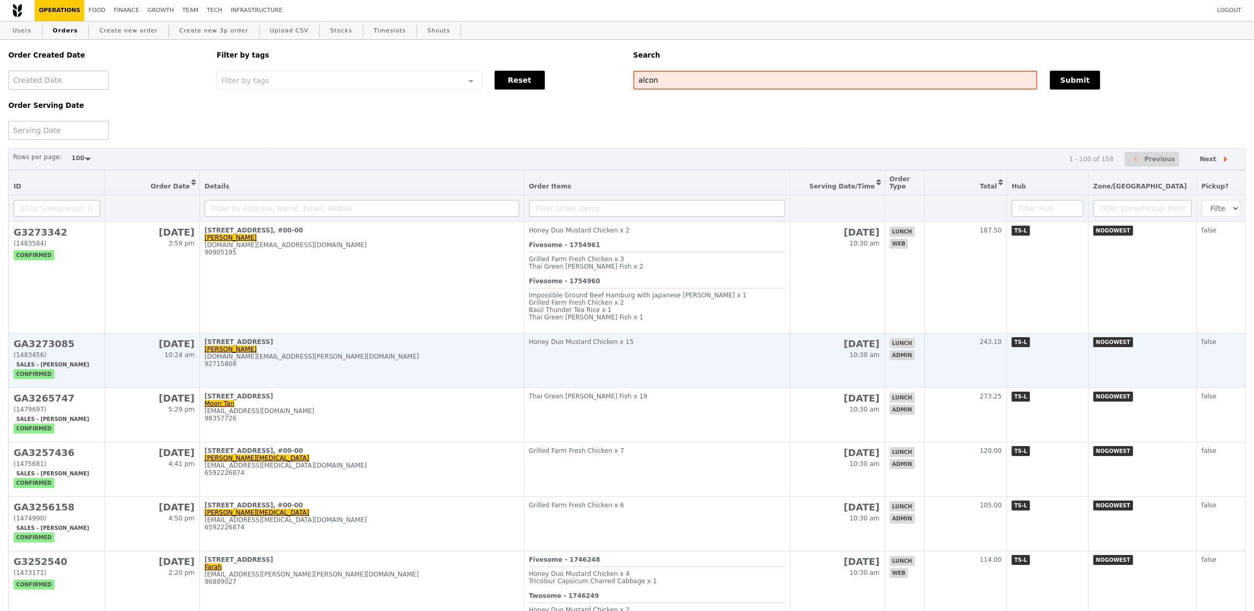
click at [412, 355] on div "[DOMAIN_NAME][EMAIL_ADDRESS][PERSON_NAME][DOMAIN_NAME]" at bounding box center [362, 356] width 315 height 7
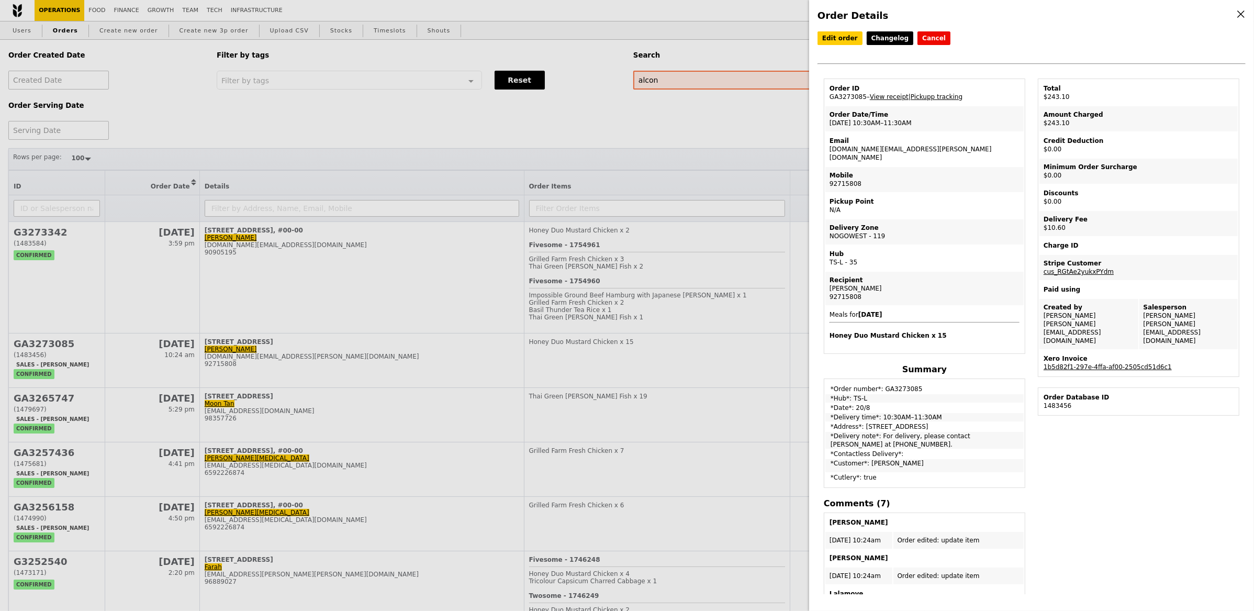
click at [415, 282] on div "Order Details Edit order Changelog Cancel Order ID GA3273085 – View receipt | P…" at bounding box center [627, 305] width 1254 height 611
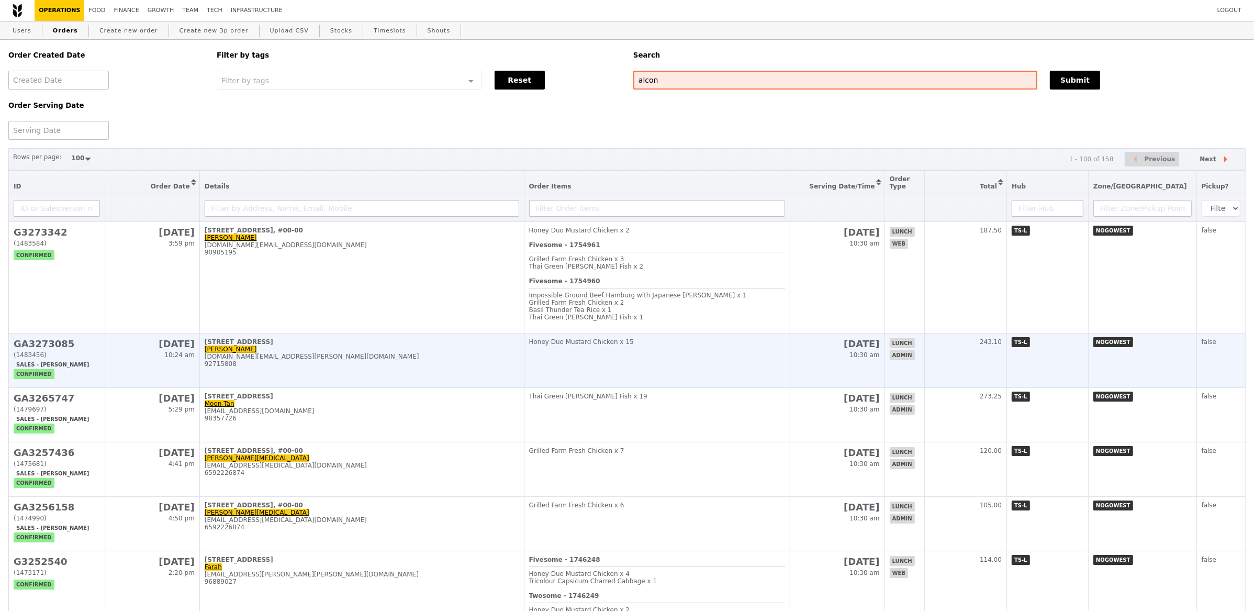
click at [524, 372] on td "[STREET_ADDRESS] [PERSON_NAME] [DOMAIN_NAME][EMAIL_ADDRESS][PERSON_NAME][DOMAIN…" at bounding box center [361, 361] width 325 height 54
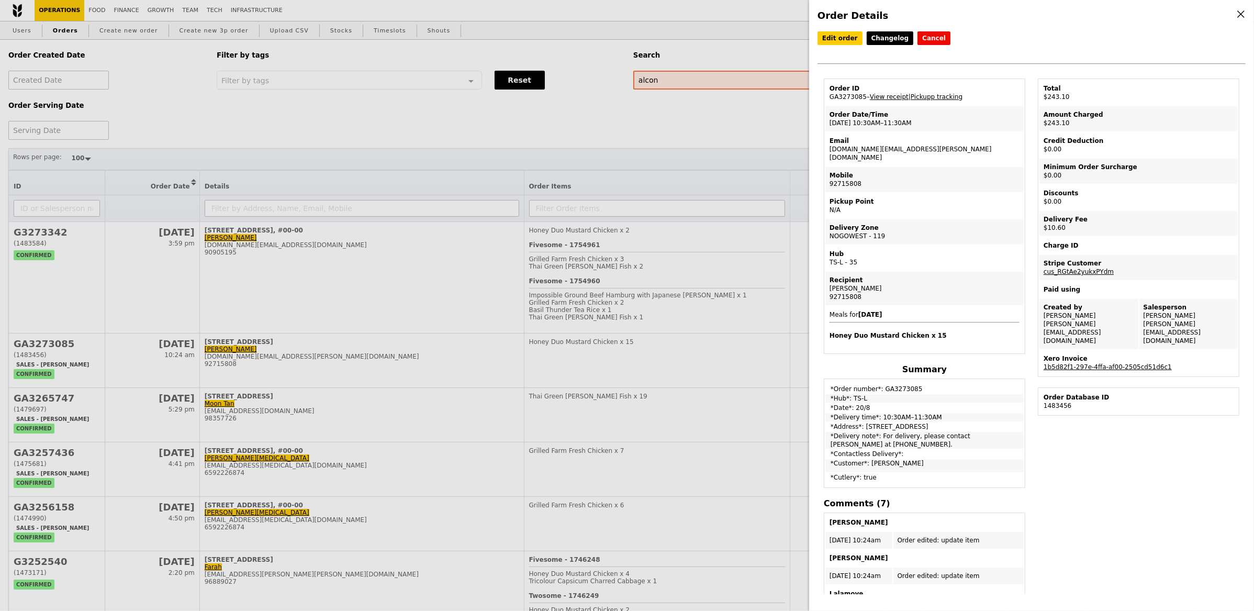
click at [861, 97] on td "Order ID GA3273085 – View receipt | Pickupp tracking" at bounding box center [925, 92] width 198 height 25
drag, startPoint x: 865, startPoint y: 97, endPoint x: 826, endPoint y: 97, distance: 39.3
click at [826, 97] on td "Order ID GA3273085 – View receipt | Pickupp tracking" at bounding box center [925, 92] width 198 height 25
copy td "GA3273085"
